Goal: Find specific page/section: Find specific page/section

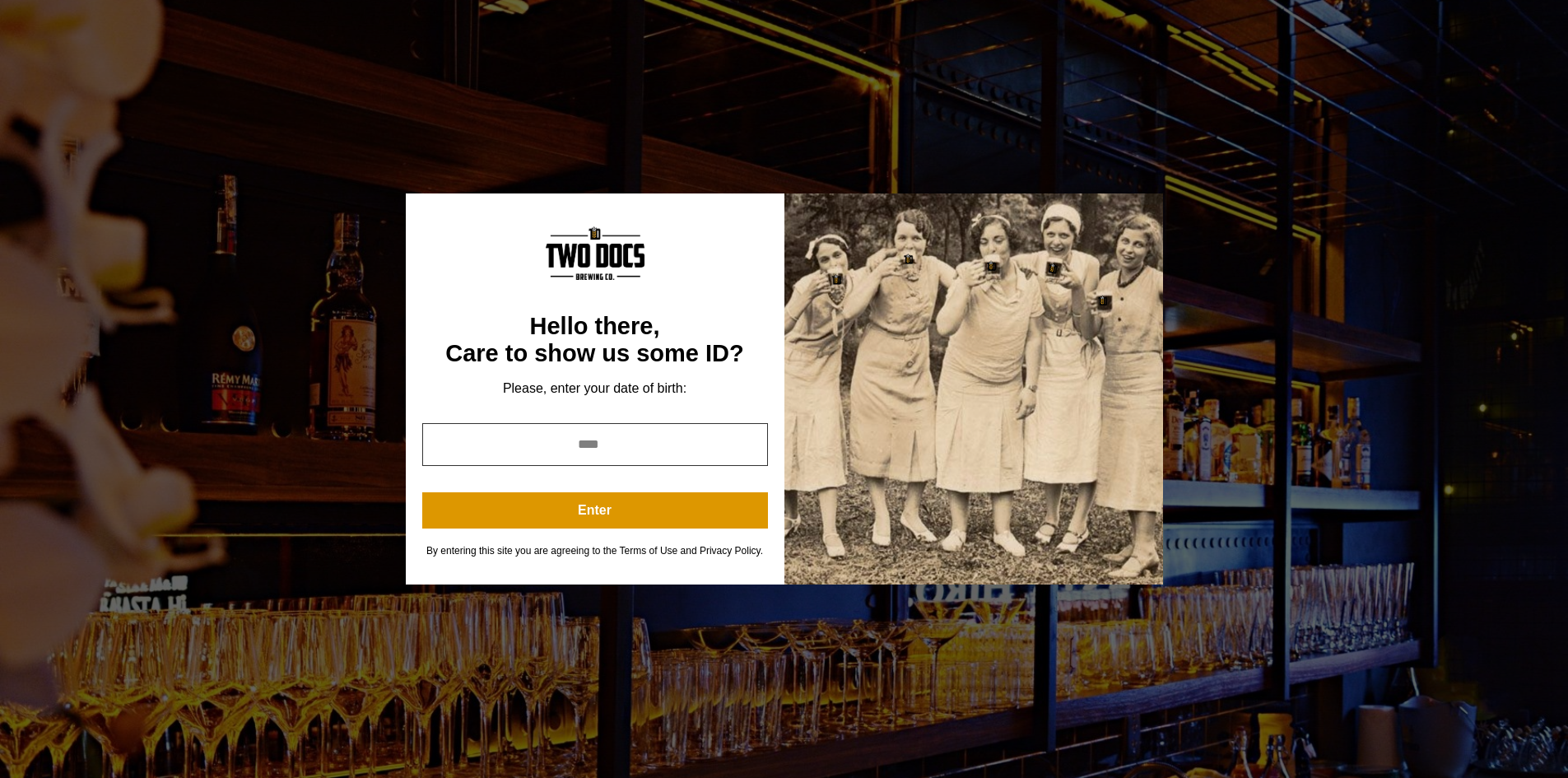
click at [600, 438] on input "year" at bounding box center [595, 445] width 346 height 43
type input "****"
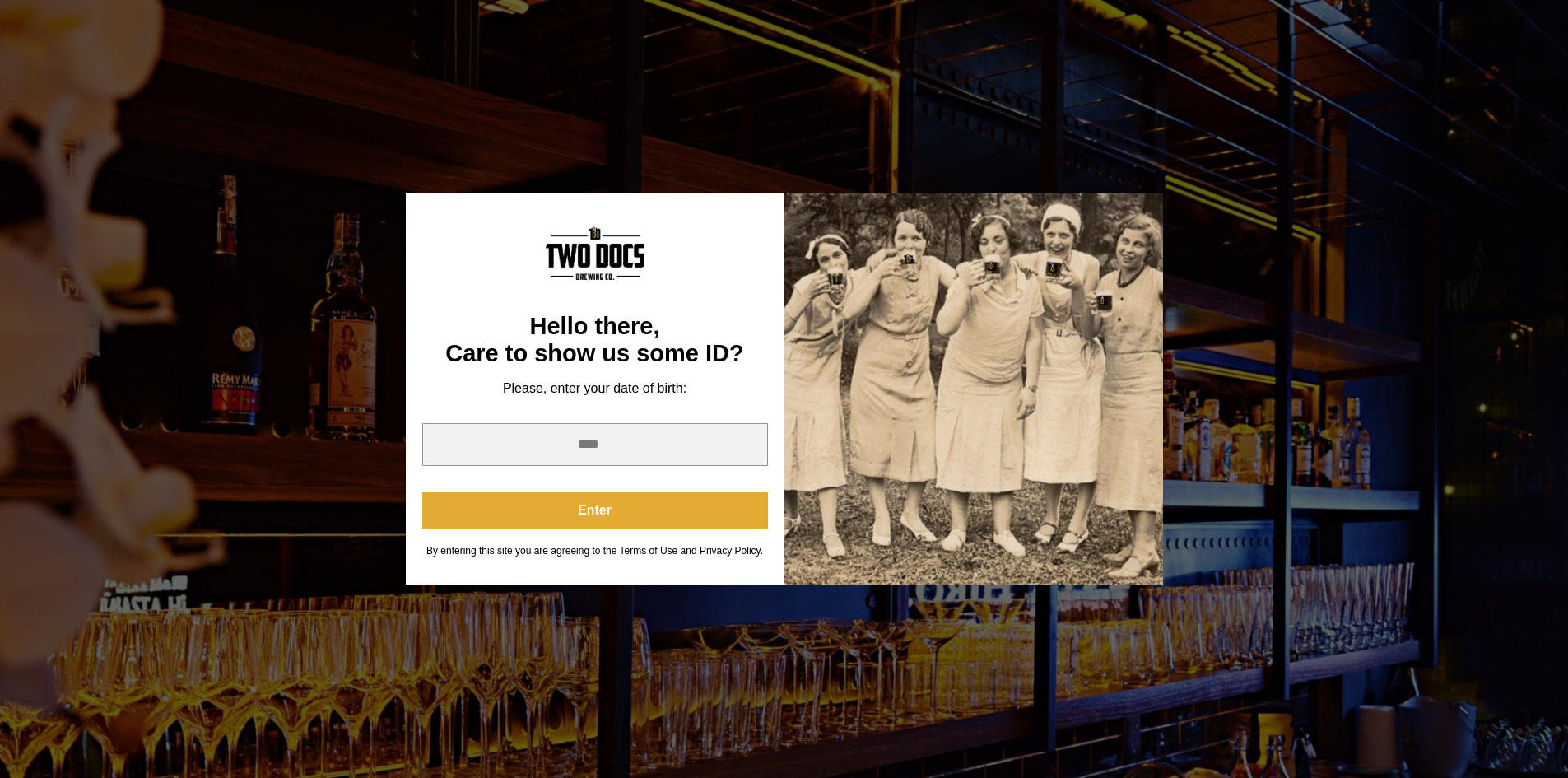
click at [678, 509] on button "Enter" at bounding box center [595, 510] width 346 height 36
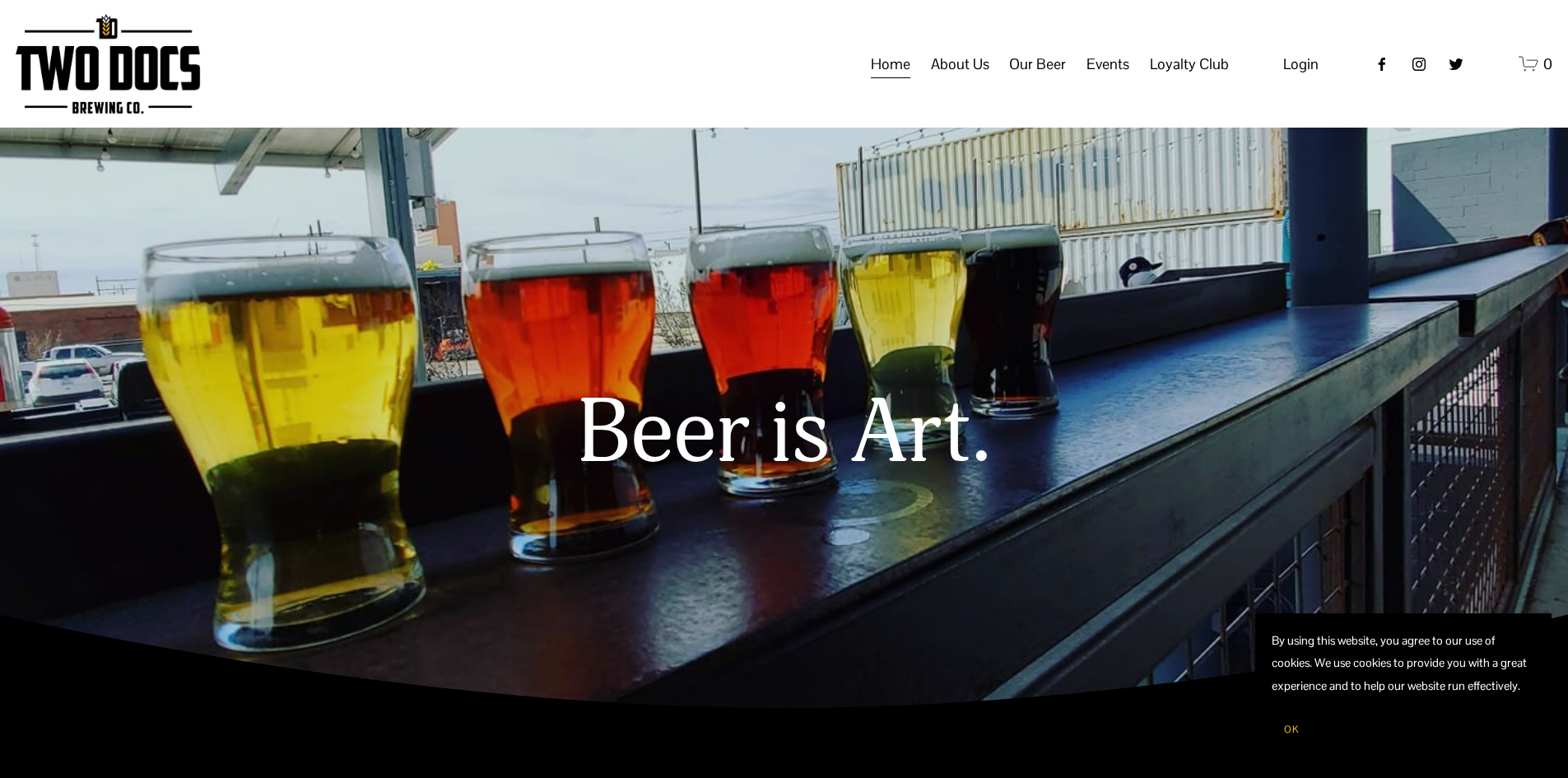
click at [1115, 75] on span "Events" at bounding box center [1108, 64] width 43 height 28
click at [0, 0] on span "Calendar" at bounding box center [0, 0] width 0 height 0
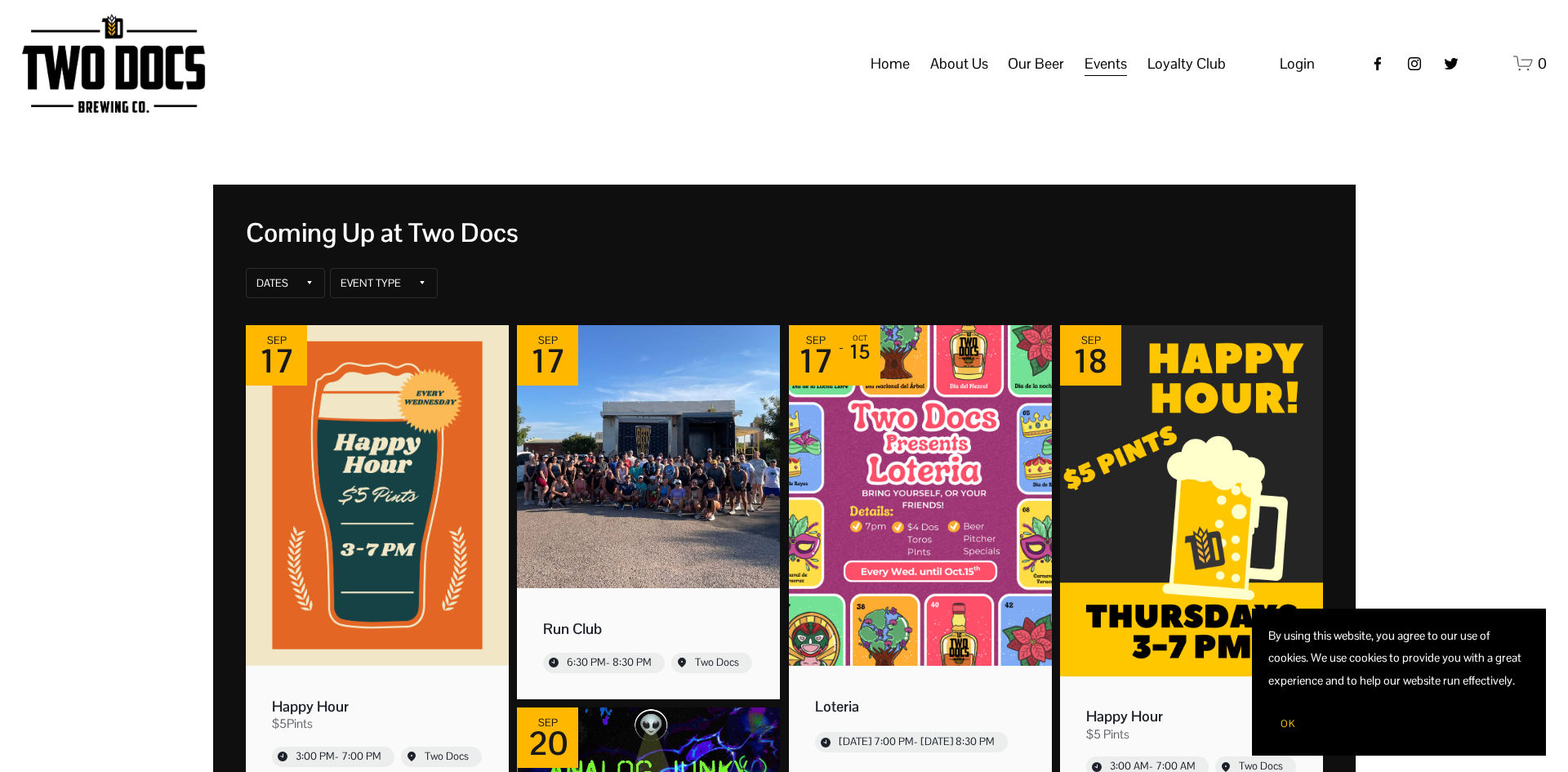
scroll to position [163, 0]
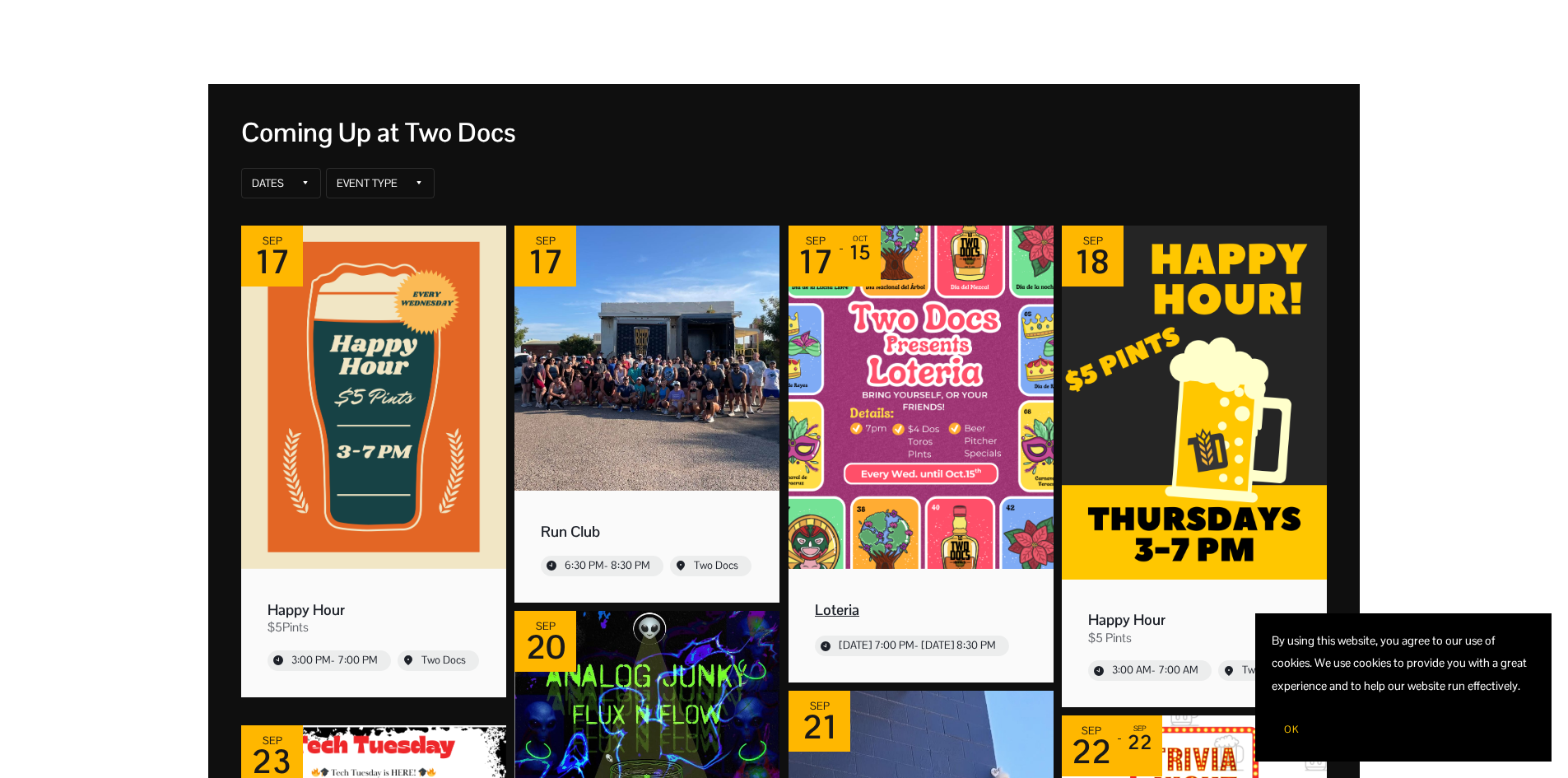
click at [929, 361] on img "Event: Loteria" at bounding box center [921, 397] width 265 height 343
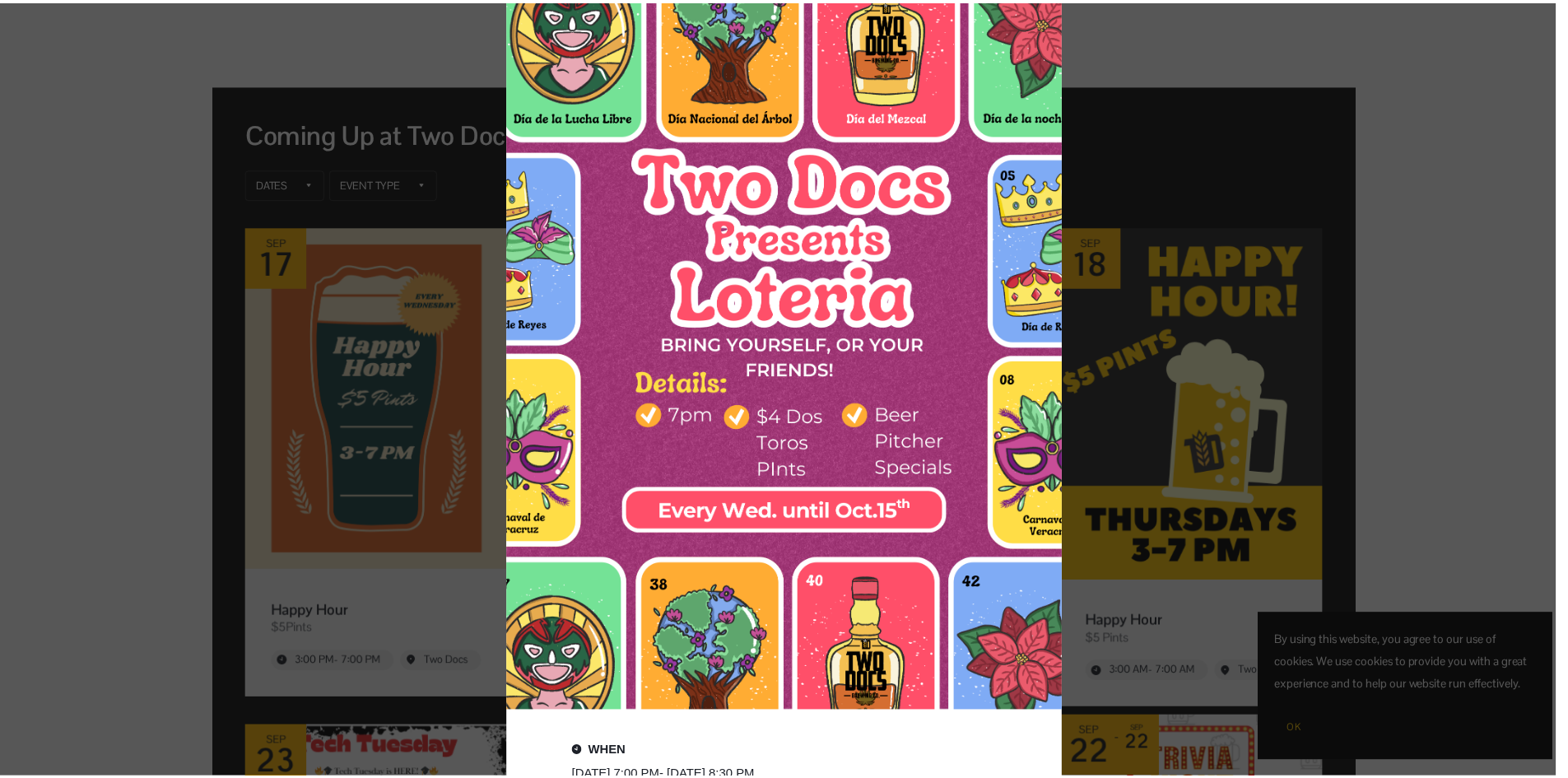
scroll to position [44, 0]
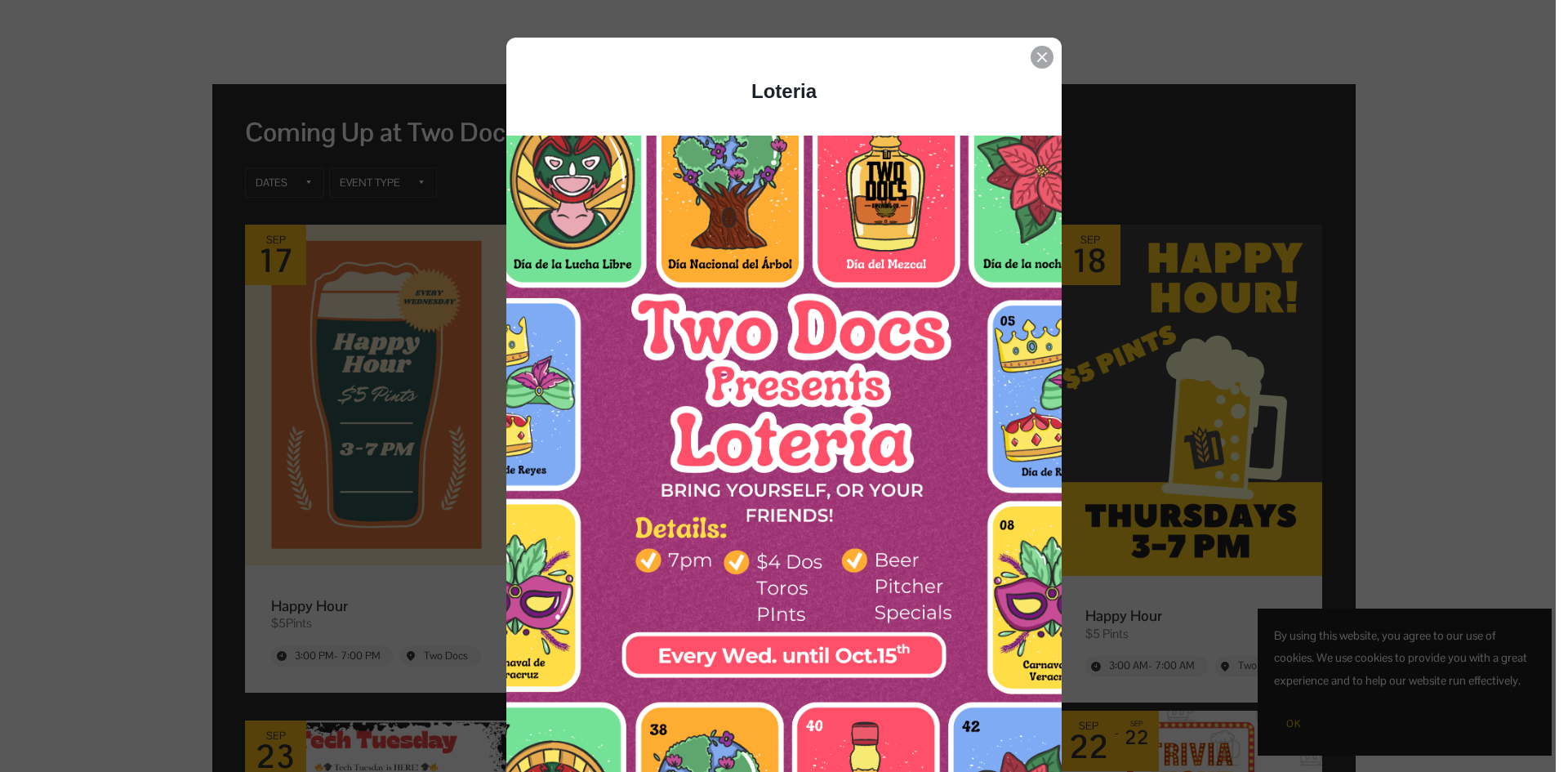
click at [1037, 59] on icon "Event details popup" at bounding box center [1041, 57] width 10 height 10
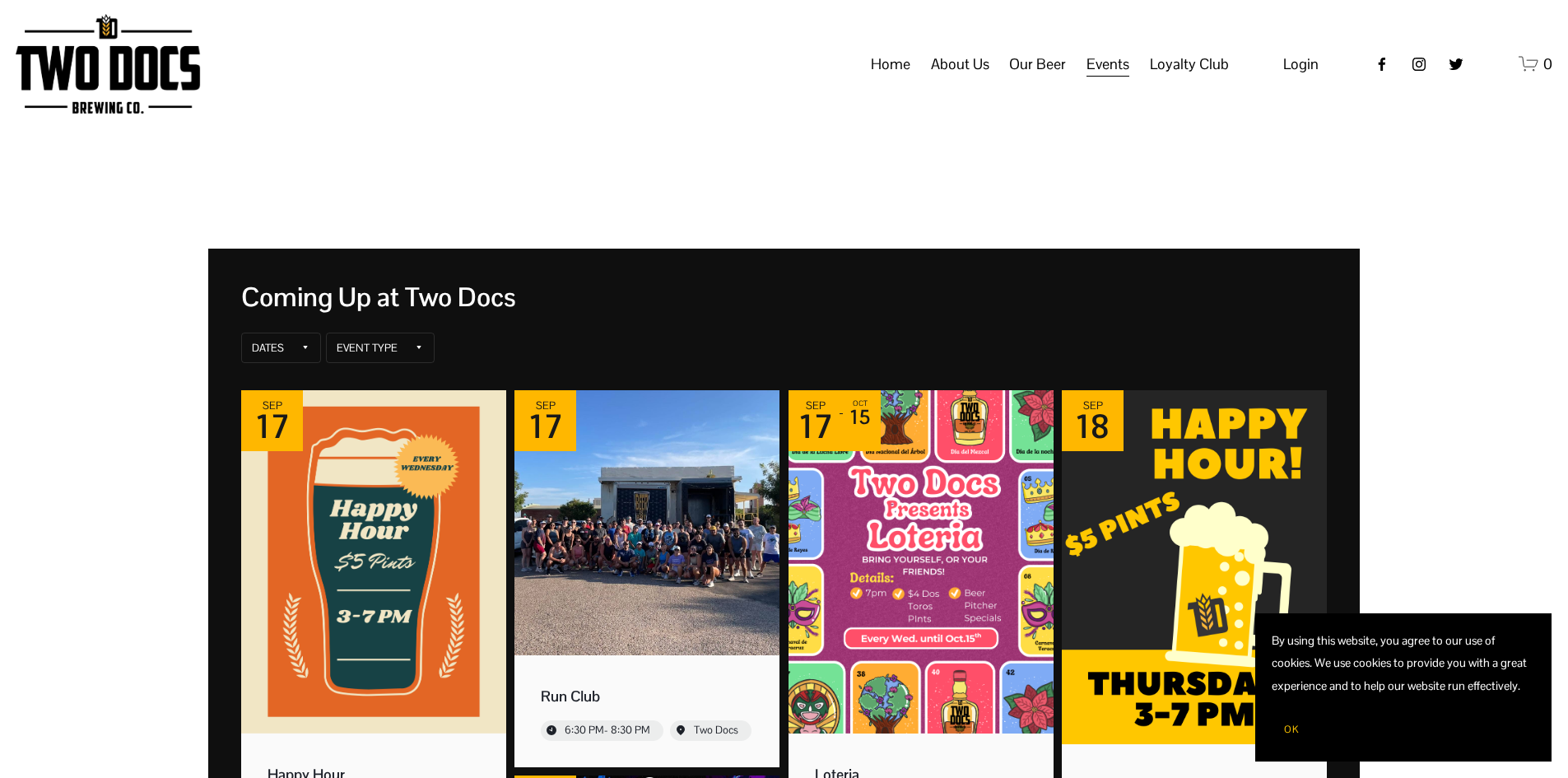
click at [0, 0] on span "Distribution Map" at bounding box center [0, 0] width 0 height 0
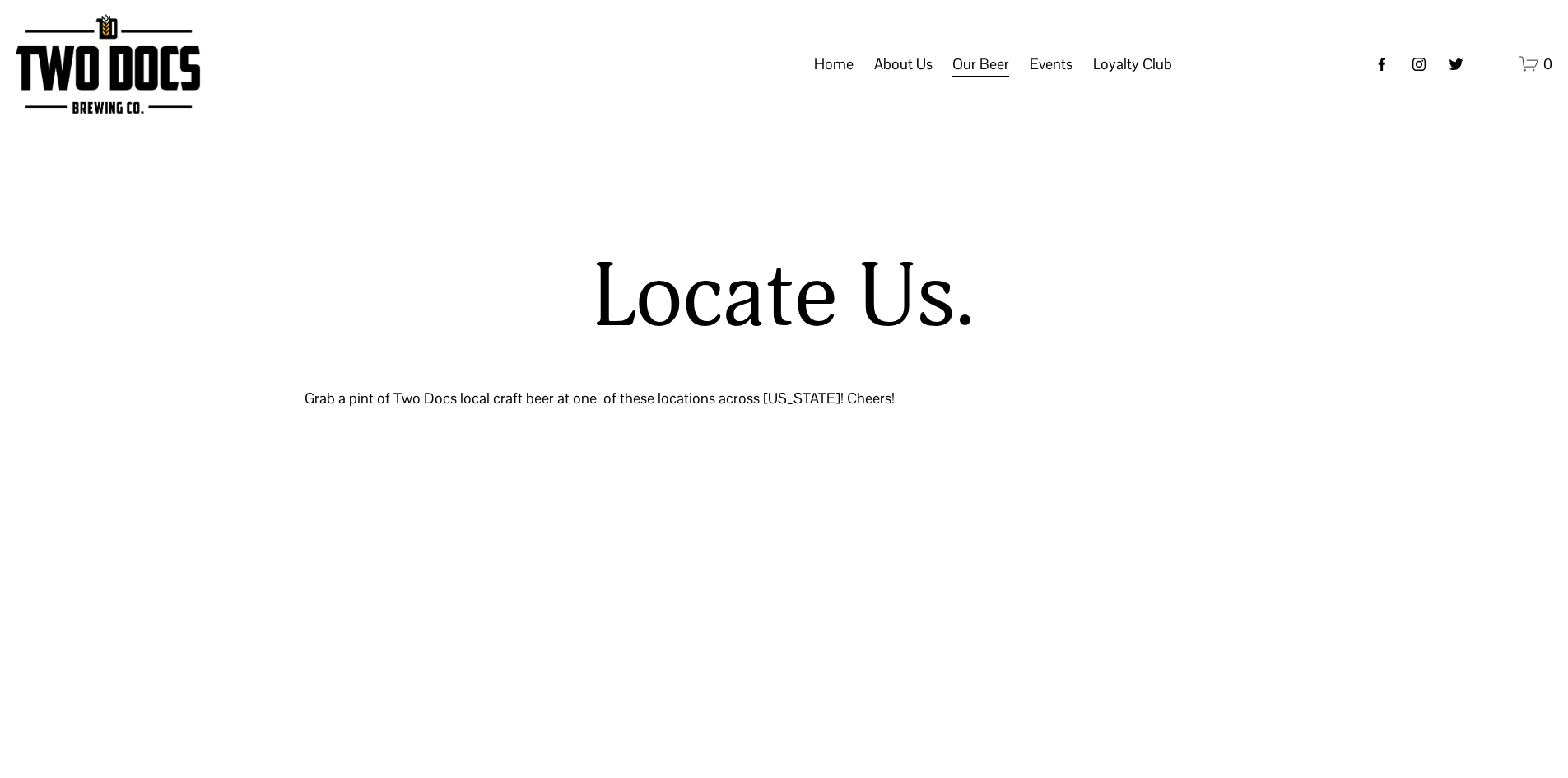
select select "**"
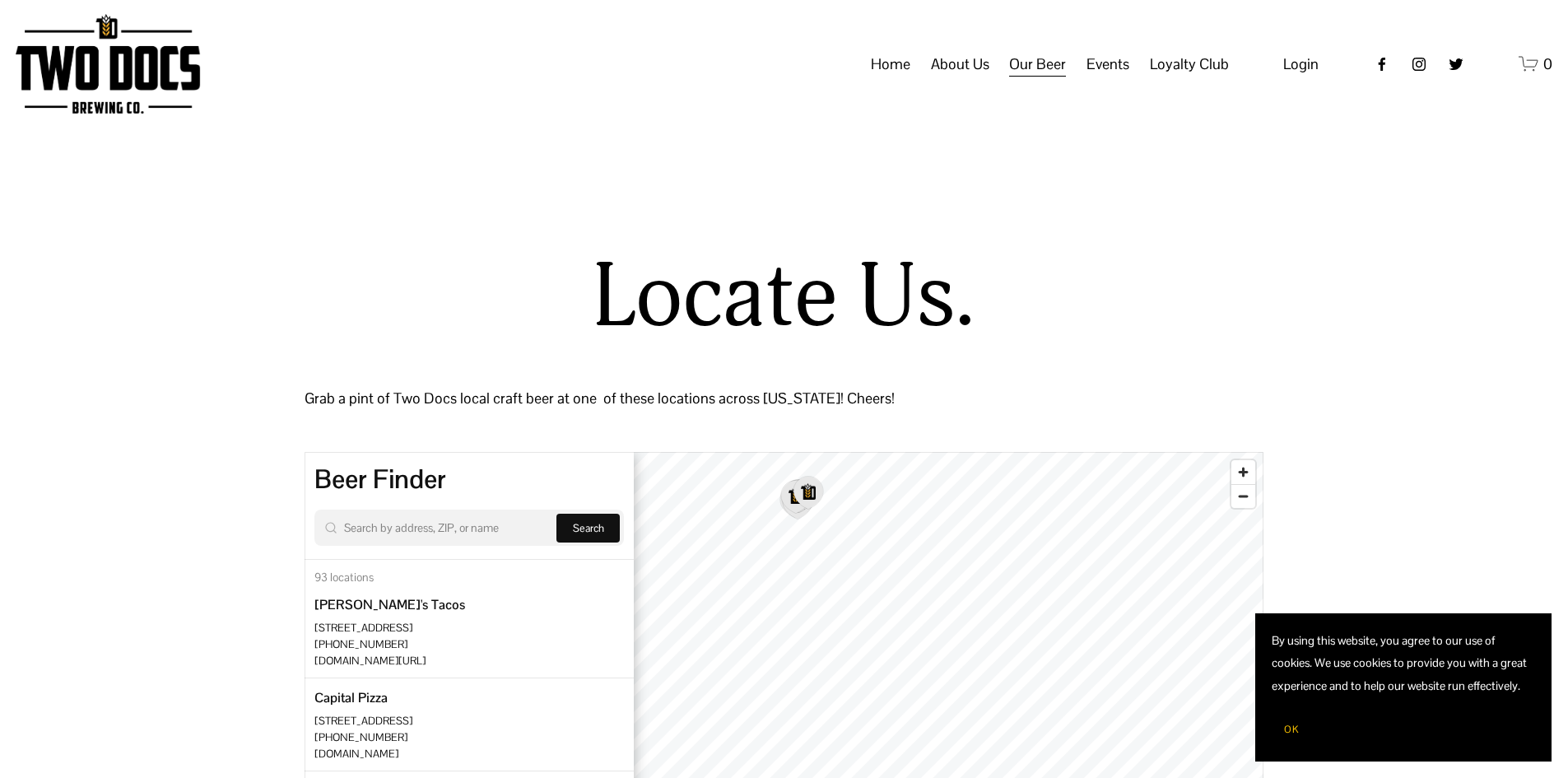
click at [954, 78] on span "About Us" at bounding box center [960, 64] width 58 height 28
